Goal: Check status: Check status

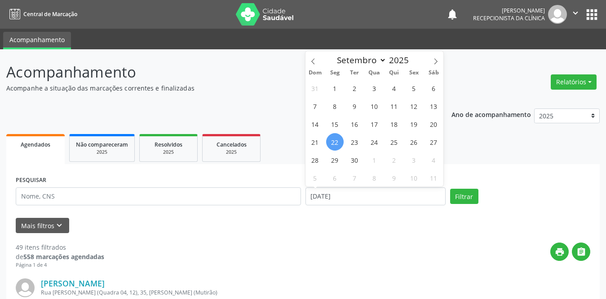
select select "8"
click at [332, 85] on span "1" at bounding box center [335, 88] width 18 height 18
type input "[DATE]"
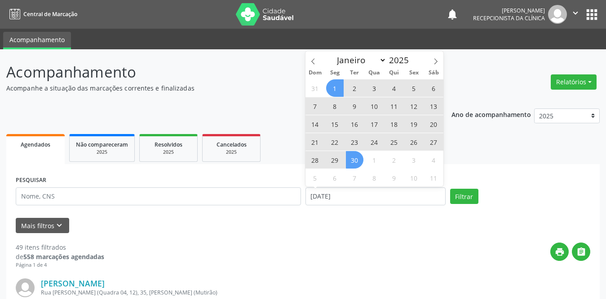
click at [352, 166] on span "30" at bounding box center [355, 160] width 18 height 18
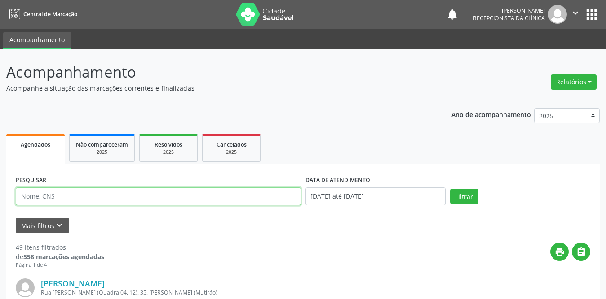
click at [155, 191] on input "text" at bounding box center [158, 197] width 285 height 18
type input "edclecia"
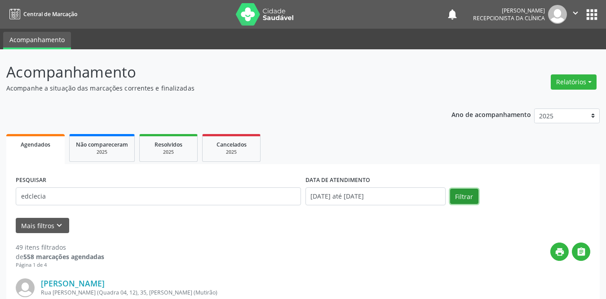
click at [464, 197] on button "Filtrar" at bounding box center [464, 196] width 28 height 15
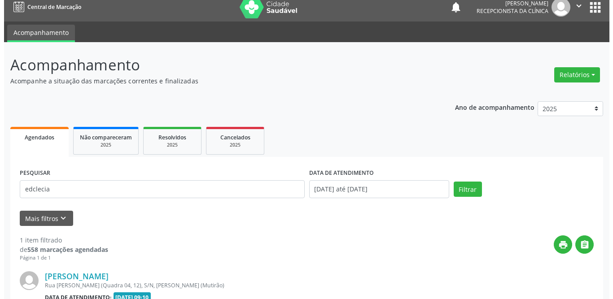
scroll to position [107, 0]
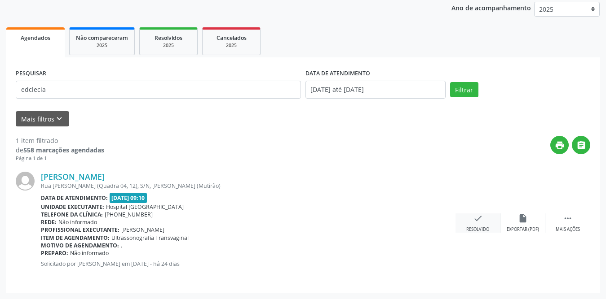
click at [470, 223] on div "check Resolvido" at bounding box center [477, 223] width 45 height 19
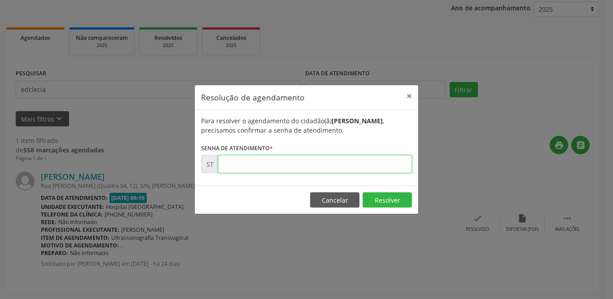
click at [280, 158] on input "text" at bounding box center [315, 164] width 194 height 18
type input "00020263"
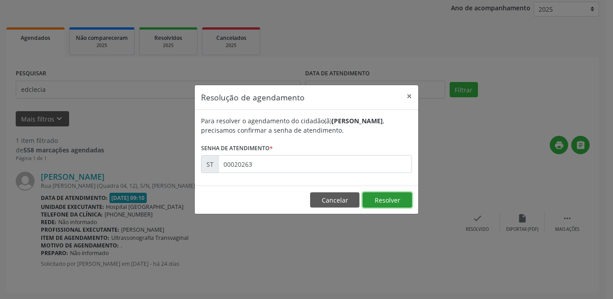
click at [378, 201] on button "Resolver" at bounding box center [387, 200] width 49 height 15
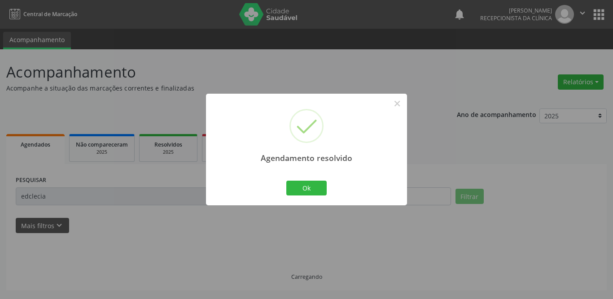
scroll to position [0, 0]
click at [298, 188] on button "Ok" at bounding box center [306, 188] width 40 height 15
